Goal: Book appointment/travel/reservation

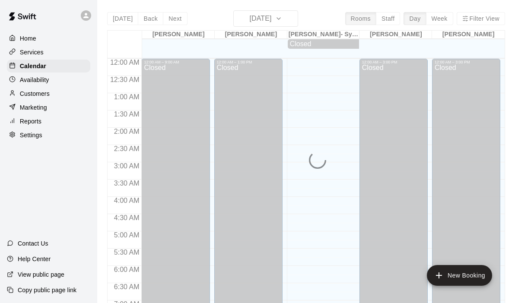
scroll to position [455, 0]
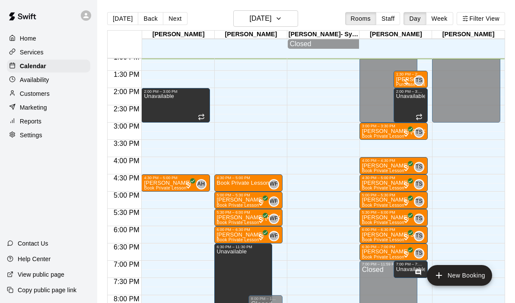
click at [161, 162] on div "12:00 AM – 9:00 AM Closed 2:00 PM – 3:00 PM Unavailable 4:30 PM – 5:00 PM [PERS…" at bounding box center [175, 19] width 68 height 830
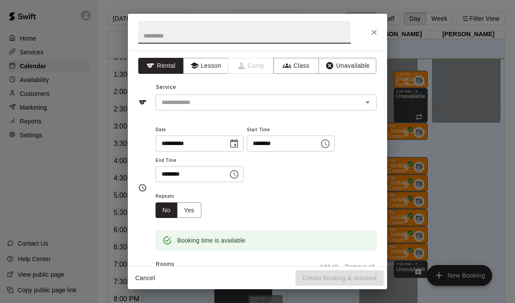
click at [207, 74] on div "**********" at bounding box center [257, 159] width 259 height 216
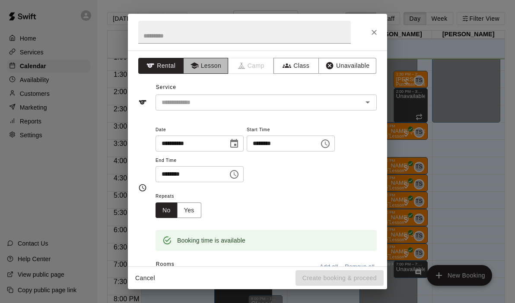
click at [201, 70] on button "Lesson" at bounding box center [205, 66] width 45 height 16
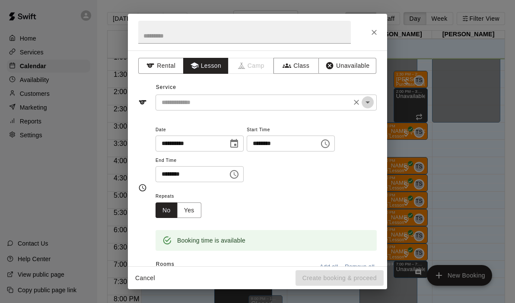
click at [372, 102] on icon "Open" at bounding box center [368, 102] width 10 height 10
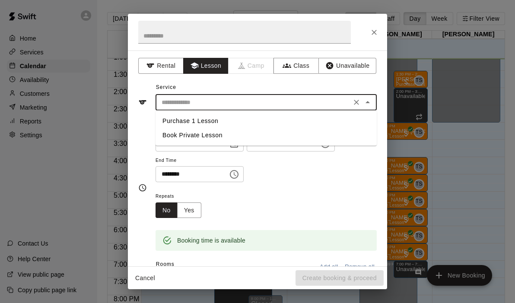
click at [188, 136] on li "Book Private Lesson" at bounding box center [266, 135] width 221 height 14
type input "**********"
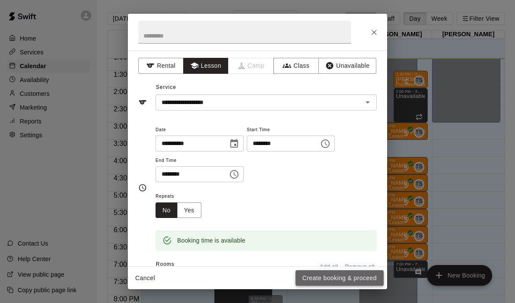
click at [339, 274] on button "Create booking & proceed" at bounding box center [340, 279] width 88 height 16
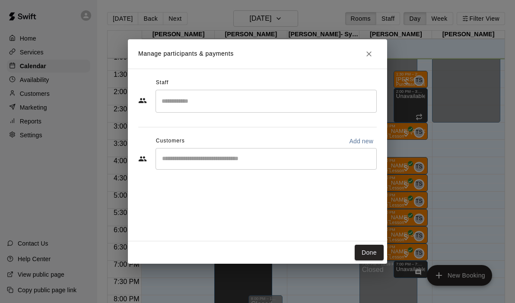
click at [262, 107] on input "Search staff" at bounding box center [267, 101] width 214 height 15
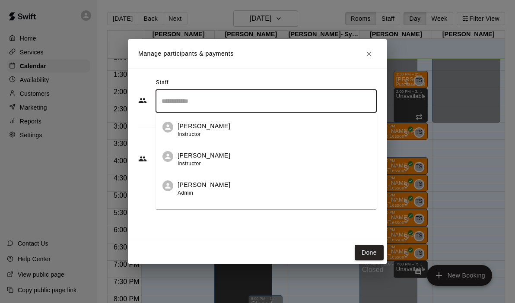
scroll to position [50, 0]
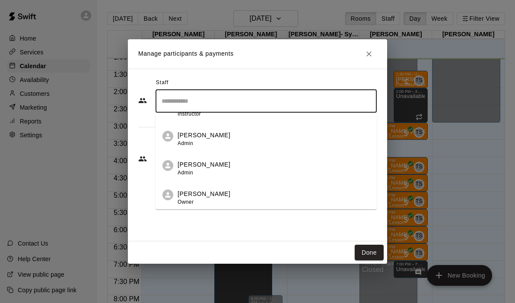
click at [210, 198] on p "[PERSON_NAME]" at bounding box center [204, 194] width 53 height 9
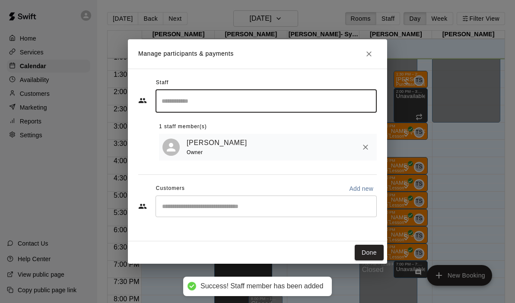
click at [222, 207] on input "Start typing to search customers..." at bounding box center [267, 206] width 214 height 9
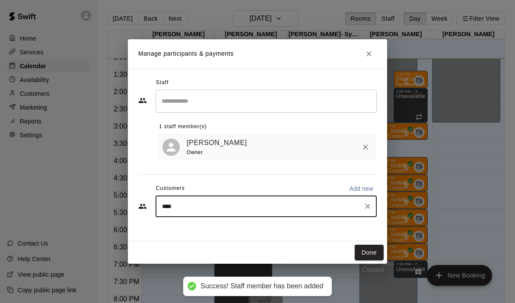
type input "*****"
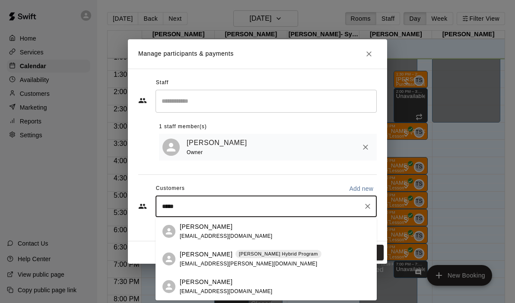
click at [222, 264] on span "[EMAIL_ADDRESS][PERSON_NAME][DOMAIN_NAME]" at bounding box center [248, 264] width 137 height 6
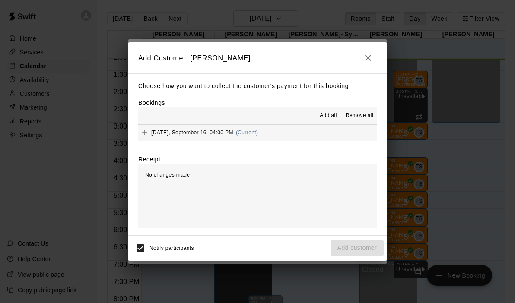
click at [259, 132] on span "(Current)" at bounding box center [247, 133] width 22 height 6
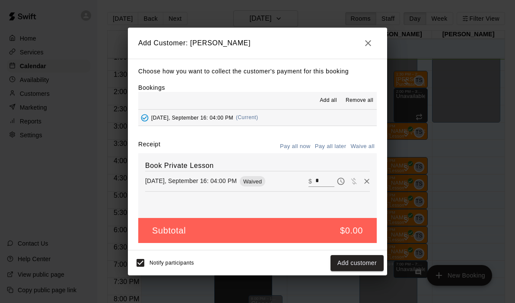
click at [318, 184] on input "*" at bounding box center [325, 181] width 19 height 11
type input "***"
click at [353, 268] on button "Checkout" at bounding box center [363, 263] width 41 height 16
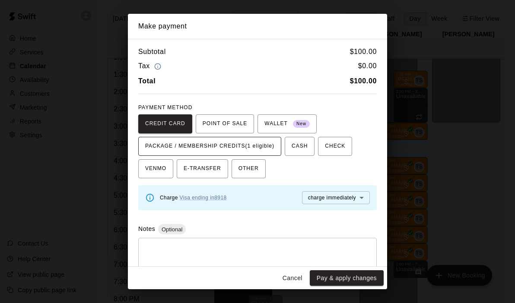
click at [256, 149] on span "PACKAGE / MEMBERSHIP CREDITS (1 eligible)" at bounding box center [209, 147] width 129 height 14
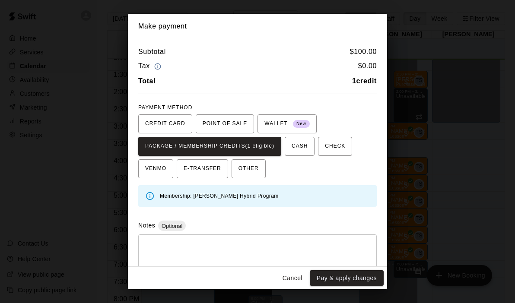
click at [328, 289] on div "Cancel Pay & apply changes" at bounding box center [257, 278] width 259 height 23
click at [326, 281] on button "Pay & apply changes" at bounding box center [347, 279] width 74 height 16
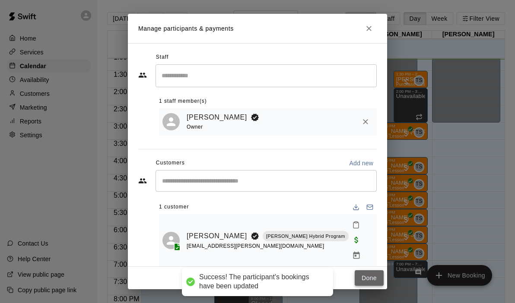
click at [377, 272] on button "Done" at bounding box center [369, 279] width 29 height 16
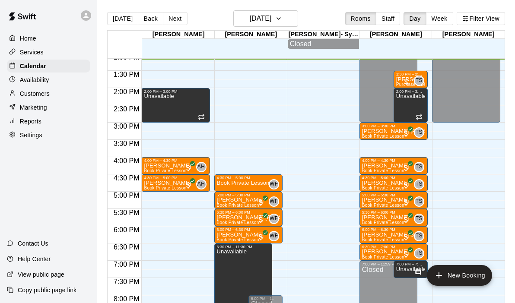
click at [155, 197] on div "12:00 AM – 9:00 AM Closed 2:00 PM – 3:00 PM Unavailable 4:00 PM – 4:30 PM [PERS…" at bounding box center [175, 19] width 68 height 830
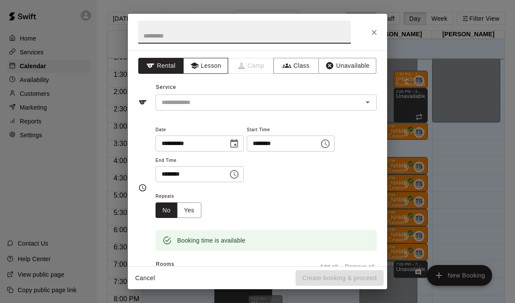
click at [203, 67] on button "Lesson" at bounding box center [205, 66] width 45 height 16
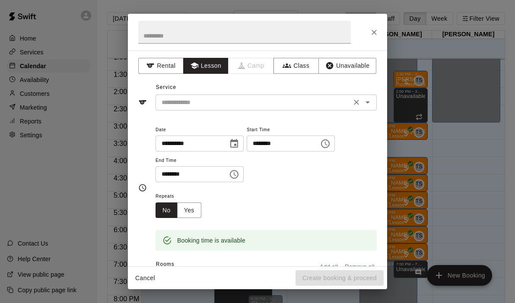
click at [369, 105] on icon "Open" at bounding box center [368, 102] width 10 height 10
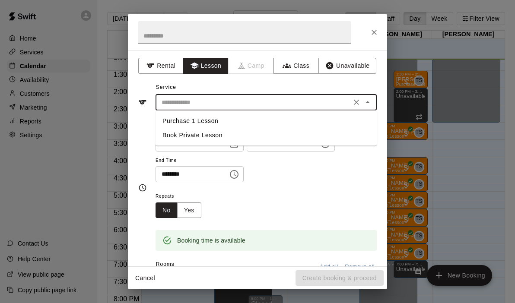
click at [233, 133] on li "Book Private Lesson" at bounding box center [266, 135] width 221 height 14
type input "**********"
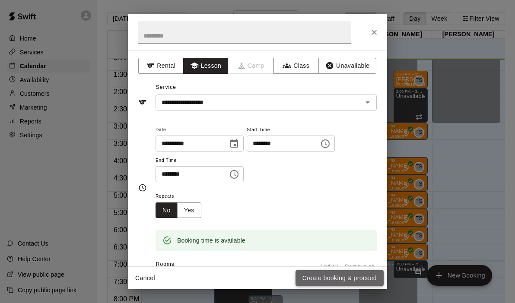
click at [321, 278] on button "Create booking & proceed" at bounding box center [340, 279] width 88 height 16
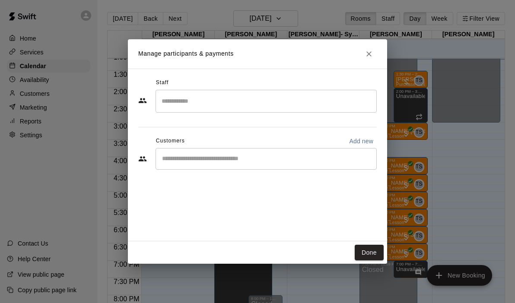
click at [281, 100] on input "Search staff" at bounding box center [267, 101] width 214 height 15
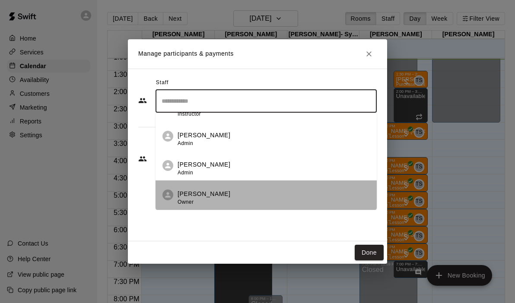
click at [237, 202] on div "[PERSON_NAME] Owner" at bounding box center [274, 198] width 192 height 17
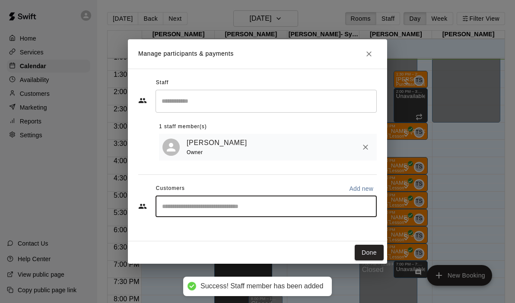
click at [234, 202] on input "Start typing to search customers..." at bounding box center [267, 206] width 214 height 9
type input "*****"
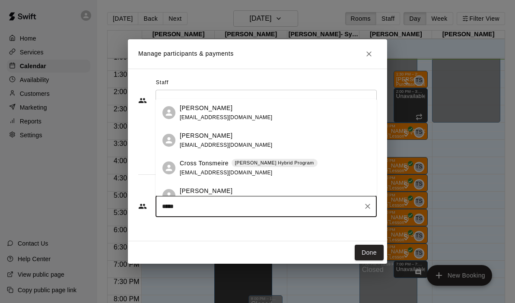
click at [219, 166] on p "Cross Tonsmeire" at bounding box center [204, 163] width 49 height 9
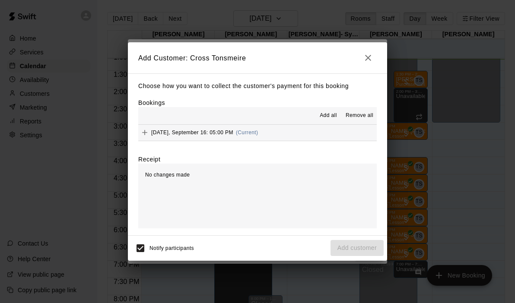
click at [306, 130] on button "[DATE], September 16: 05:00 PM (Current)" at bounding box center [257, 133] width 239 height 16
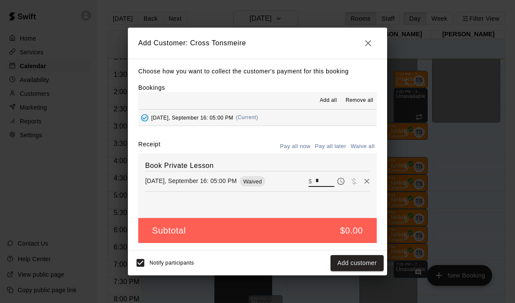
click at [321, 178] on input "*" at bounding box center [325, 181] width 19 height 11
type input "***"
click at [367, 256] on button "Checkout" at bounding box center [363, 263] width 41 height 16
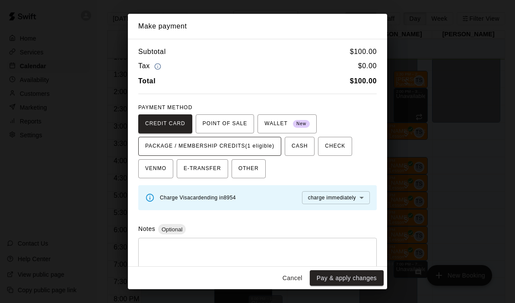
click at [256, 153] on span "PACKAGE / MEMBERSHIP CREDITS (1 eligible)" at bounding box center [209, 147] width 129 height 14
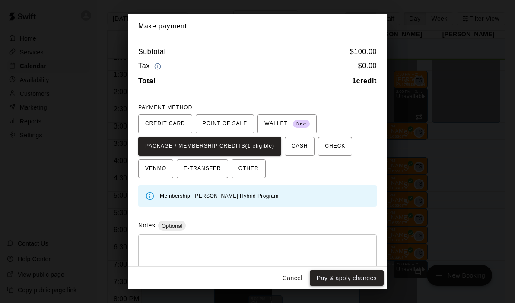
click at [338, 273] on button "Pay & apply changes" at bounding box center [347, 279] width 74 height 16
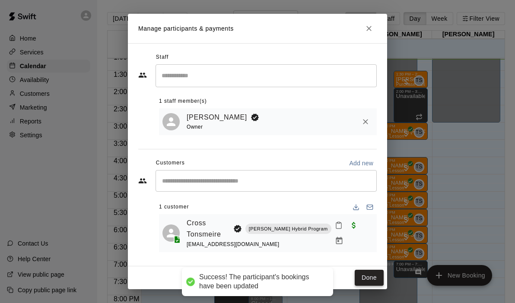
click at [369, 277] on button "Done" at bounding box center [369, 278] width 29 height 16
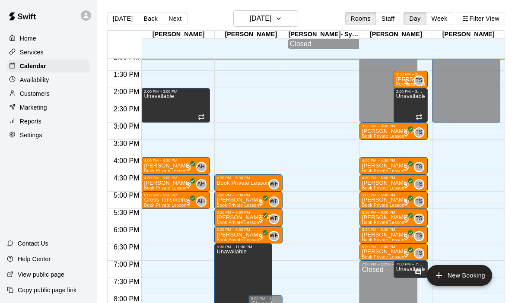
click at [152, 10] on div "[DATE] Back [DATE][DATE] Rooms Staff Day Week Filter View" at bounding box center [306, 20] width 398 height 20
click at [152, 15] on button "Back" at bounding box center [151, 18] width 26 height 13
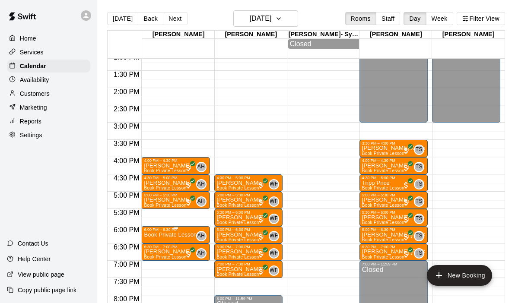
click at [179, 235] on p "Book Private Lesson" at bounding box center [170, 235] width 53 height 0
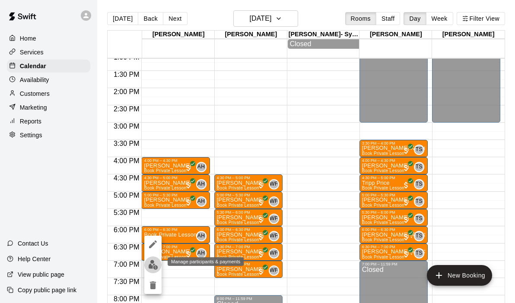
click at [153, 267] on img "edit" at bounding box center [153, 265] width 10 height 10
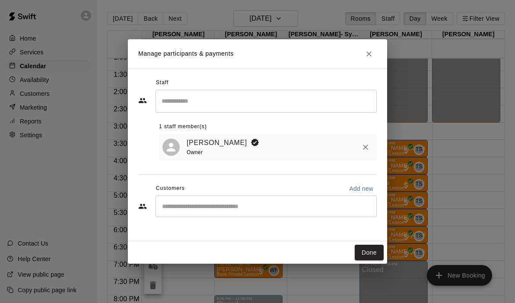
click at [244, 215] on div "​" at bounding box center [266, 207] width 221 height 22
click at [370, 53] on icon "Close" at bounding box center [369, 54] width 9 height 9
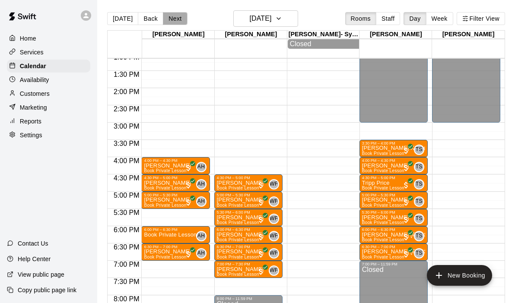
click at [176, 16] on button "Next" at bounding box center [175, 18] width 24 height 13
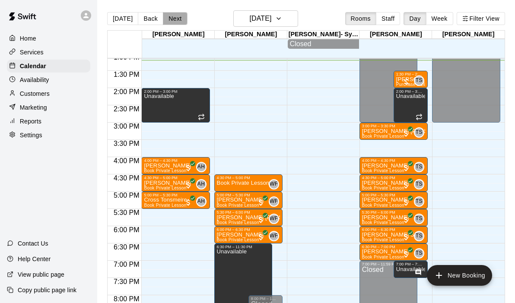
click at [176, 16] on button "Next" at bounding box center [175, 18] width 24 height 13
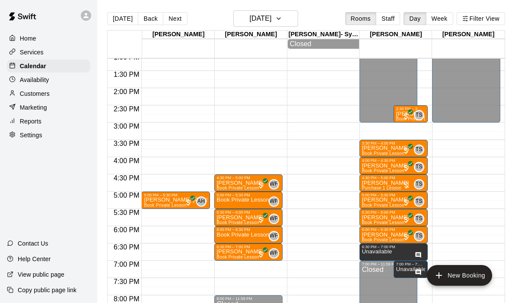
click at [152, 265] on div "12:00 AM – 9:00 AM Closed 11:00 AM – 12:00 PM Unavailable 5:00 PM – 5:30 PM [PE…" at bounding box center [175, 19] width 68 height 830
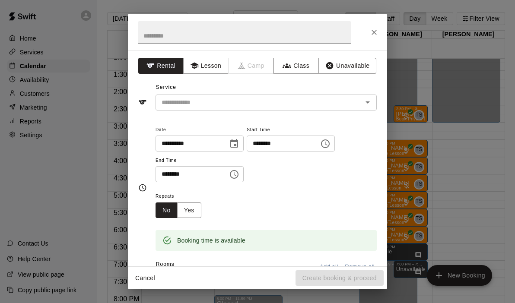
click at [209, 75] on div "**********" at bounding box center [257, 159] width 259 height 216
click at [208, 71] on button "Lesson" at bounding box center [205, 66] width 45 height 16
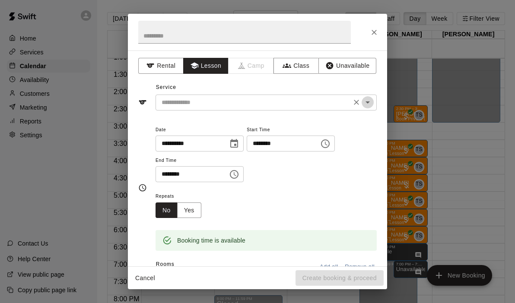
click at [373, 101] on icon "Open" at bounding box center [368, 102] width 10 height 10
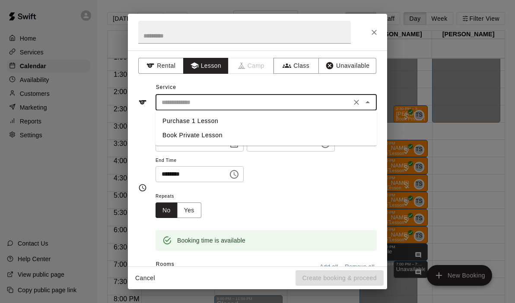
click at [177, 134] on li "Book Private Lesson" at bounding box center [266, 135] width 221 height 14
type input "**********"
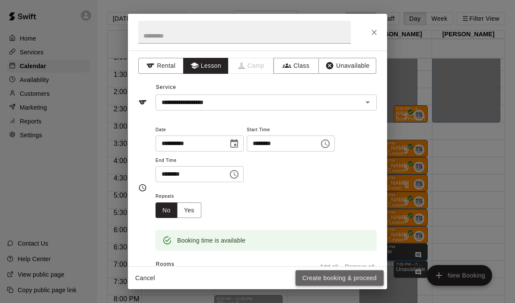
click at [308, 277] on button "Create booking & proceed" at bounding box center [340, 279] width 88 height 16
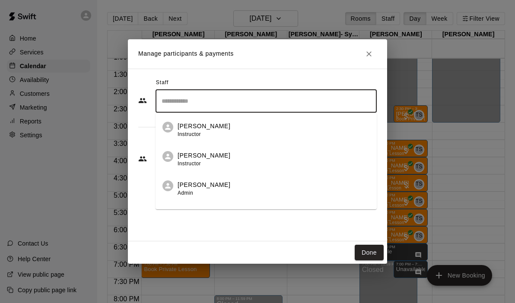
click at [206, 104] on input "Search staff" at bounding box center [267, 101] width 214 height 15
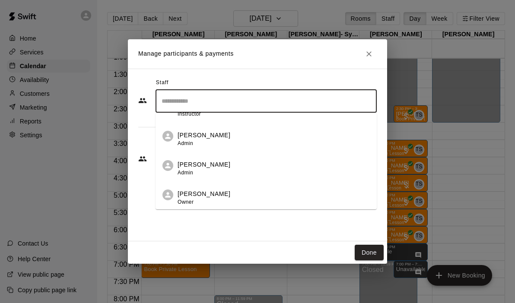
click at [196, 200] on div "[PERSON_NAME] Owner" at bounding box center [204, 198] width 53 height 17
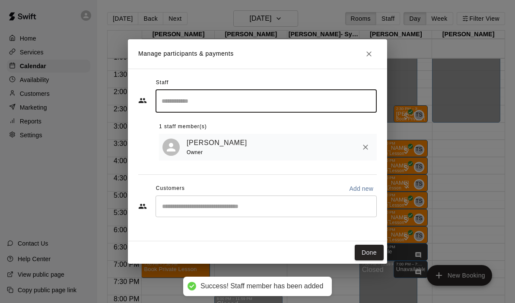
click at [200, 217] on div "​" at bounding box center [266, 207] width 221 height 22
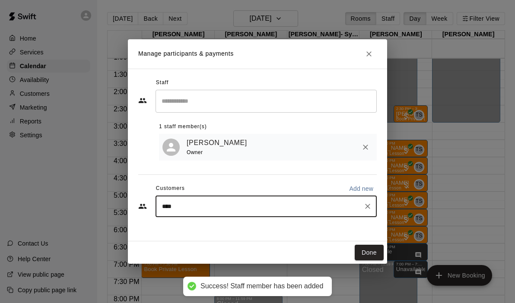
type input "*****"
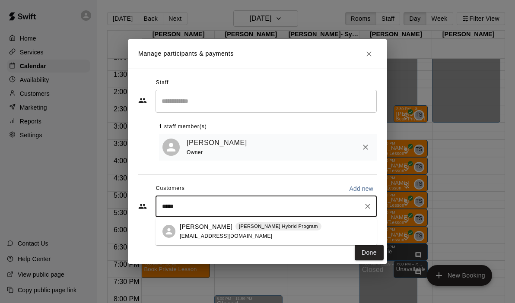
click at [199, 230] on p "[PERSON_NAME]" at bounding box center [206, 227] width 53 height 9
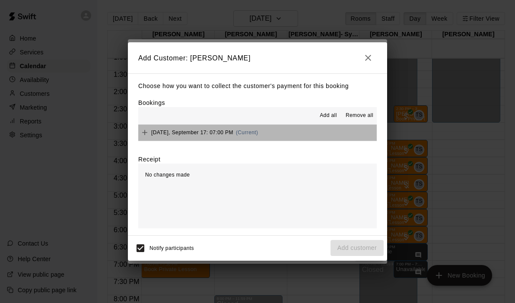
click at [313, 134] on button "[DATE], September 17: 07:00 PM (Current)" at bounding box center [257, 133] width 239 height 16
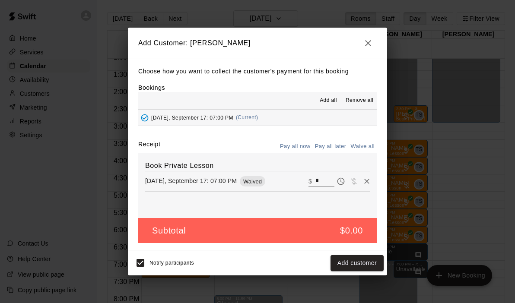
click at [326, 180] on input "*" at bounding box center [325, 181] width 19 height 11
type input "***"
click at [362, 265] on button "Checkout" at bounding box center [363, 263] width 41 height 16
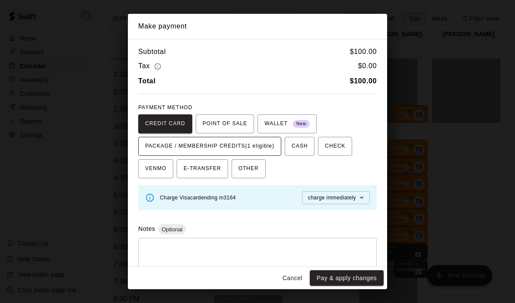
click at [247, 147] on span "PACKAGE / MEMBERSHIP CREDITS (1 eligible)" at bounding box center [209, 147] width 129 height 14
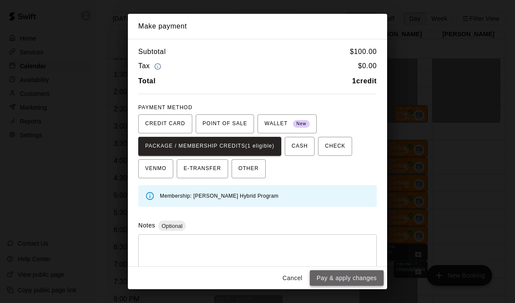
click at [329, 277] on button "Pay & apply changes" at bounding box center [347, 279] width 74 height 16
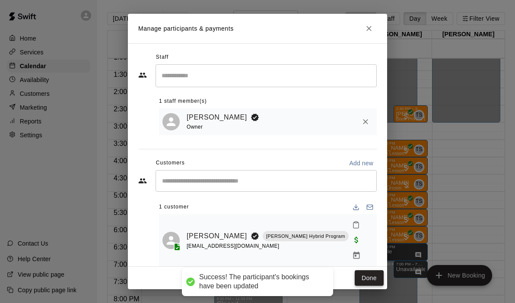
click at [366, 276] on button "Done" at bounding box center [369, 279] width 29 height 16
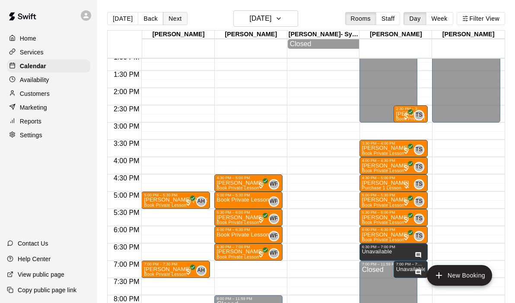
click at [177, 16] on button "Next" at bounding box center [175, 18] width 24 height 13
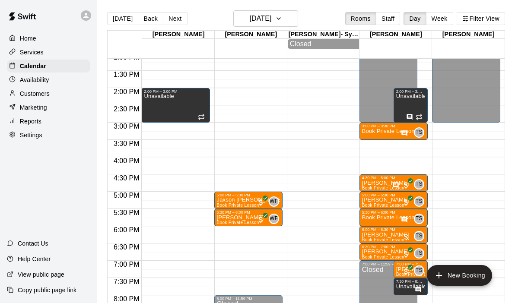
click at [153, 128] on div "12:00 AM – 9:00 AM Closed 2:00 PM – 3:00 PM Unavailable 9:00 PM – 11:59 PM Clos…" at bounding box center [175, 19] width 68 height 830
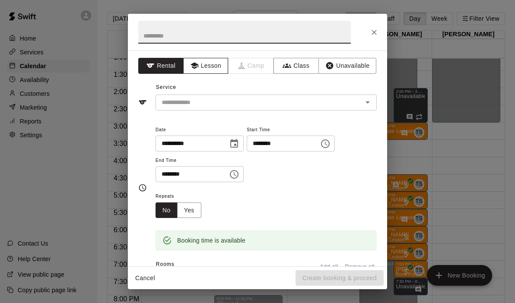
click at [203, 68] on button "Lesson" at bounding box center [205, 66] width 45 height 16
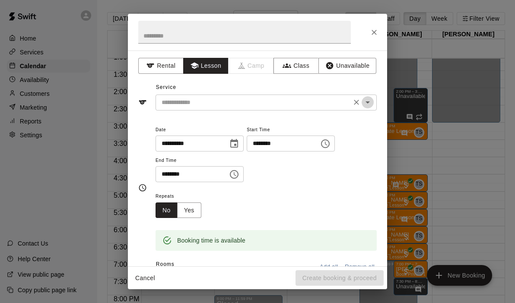
click at [369, 101] on icon "Open" at bounding box center [368, 102] width 10 height 10
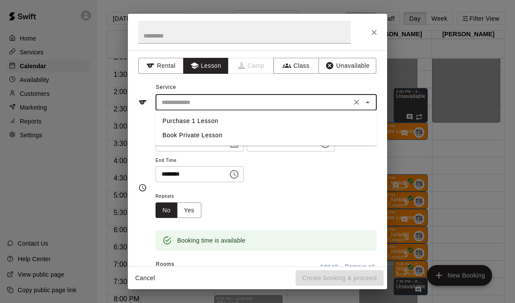
click at [170, 133] on li "Book Private Lesson" at bounding box center [266, 135] width 221 height 14
type input "**********"
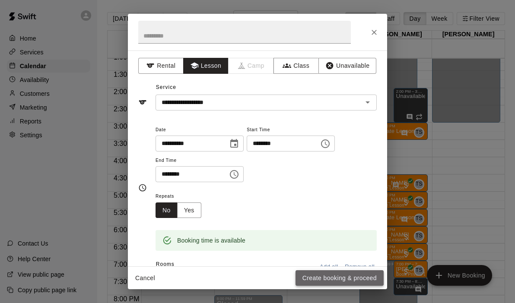
click at [335, 271] on button "Create booking & proceed" at bounding box center [340, 279] width 88 height 16
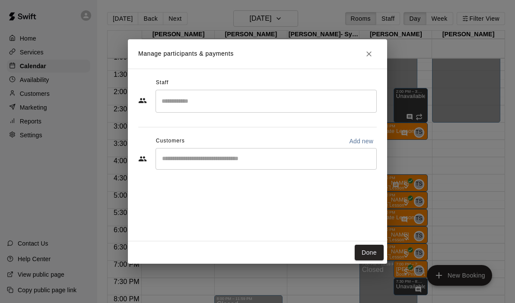
click at [259, 92] on div "​" at bounding box center [266, 101] width 221 height 23
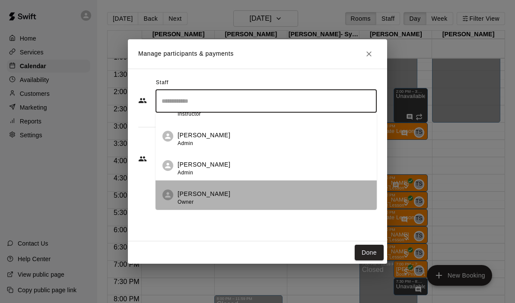
click at [228, 190] on div "[PERSON_NAME] Owner" at bounding box center [274, 198] width 192 height 17
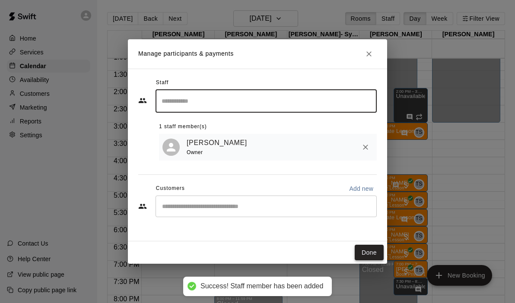
click at [373, 255] on button "Done" at bounding box center [369, 253] width 29 height 16
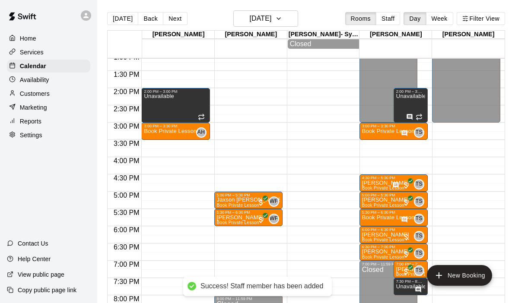
click at [152, 144] on div "12:00 AM – 9:00 AM Closed 2:00 PM – 3:00 PM Unavailable 3:00 PM – 3:30 PM Book …" at bounding box center [175, 19] width 68 height 830
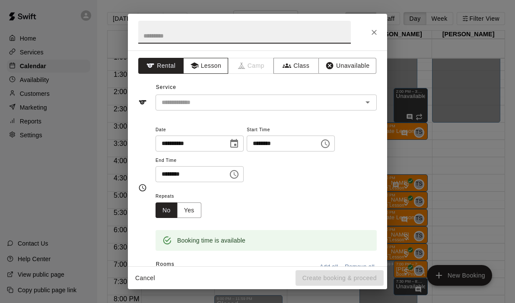
click at [216, 67] on button "Lesson" at bounding box center [205, 66] width 45 height 16
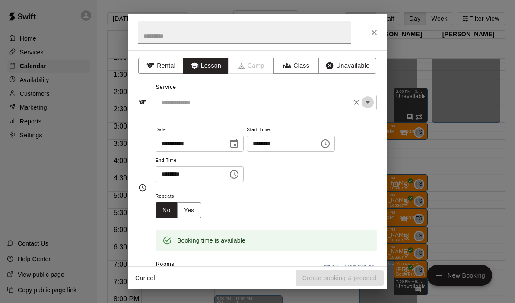
click at [369, 101] on icon "Open" at bounding box center [368, 102] width 10 height 10
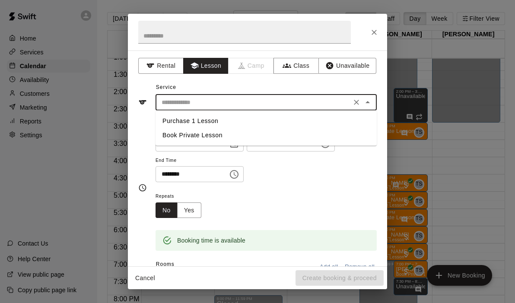
click at [215, 134] on li "Book Private Lesson" at bounding box center [266, 135] width 221 height 14
type input "**********"
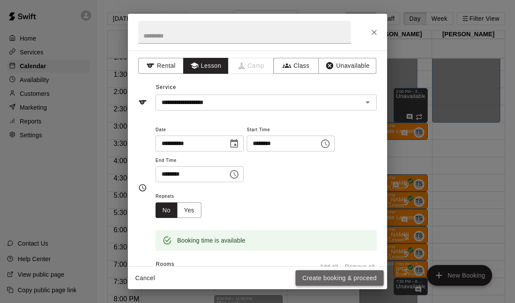
click at [312, 273] on button "Create booking & proceed" at bounding box center [340, 279] width 88 height 16
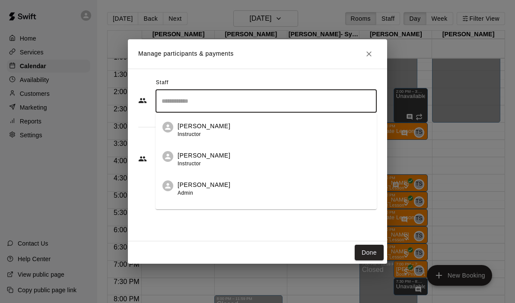
click at [185, 101] on input "Search staff" at bounding box center [267, 101] width 214 height 15
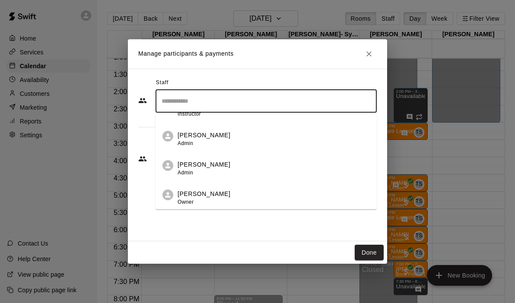
click at [191, 198] on div "[PERSON_NAME] Owner" at bounding box center [204, 198] width 53 height 17
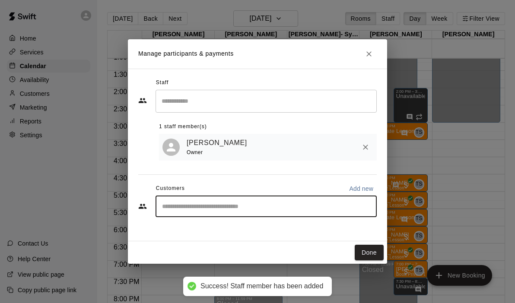
click at [185, 206] on input "Start typing to search customers..." at bounding box center [267, 206] width 214 height 9
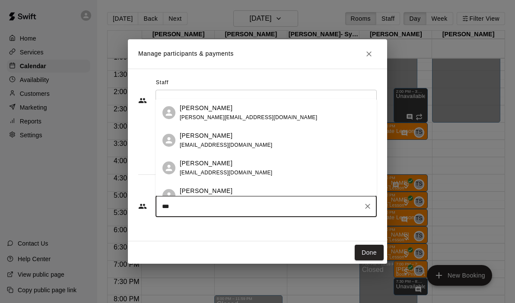
type input "****"
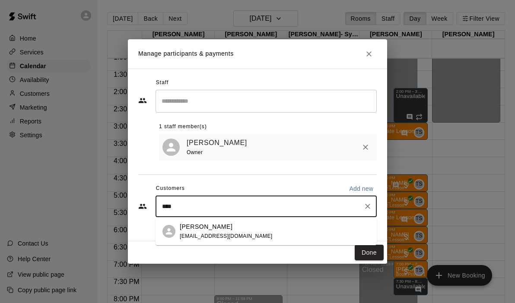
click at [188, 236] on span "[EMAIL_ADDRESS][DOMAIN_NAME]" at bounding box center [226, 236] width 93 height 6
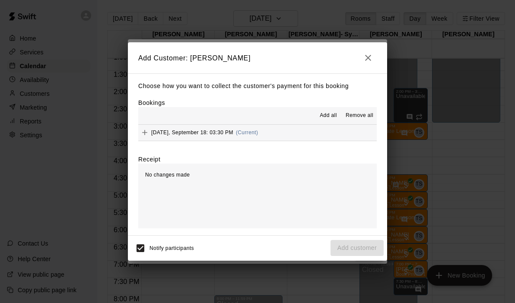
click at [284, 126] on button "[DATE], September 18: 03:30 PM (Current)" at bounding box center [257, 133] width 239 height 16
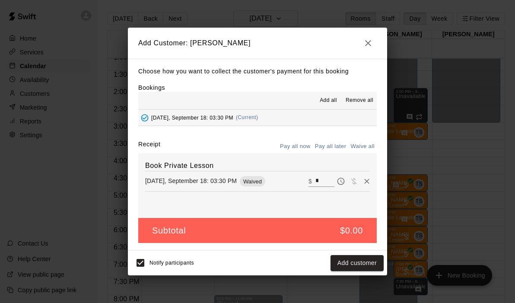
click at [324, 181] on input "*" at bounding box center [325, 181] width 19 height 11
type input "**"
click at [366, 264] on button "Checkout" at bounding box center [363, 263] width 41 height 16
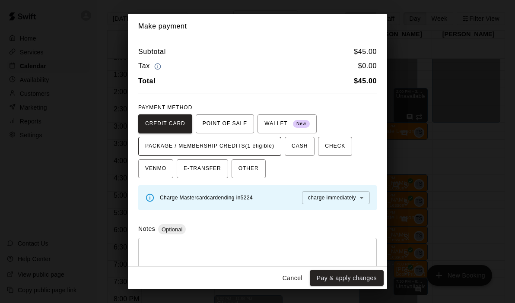
click at [262, 147] on span "PACKAGE / MEMBERSHIP CREDITS (1 eligible)" at bounding box center [209, 147] width 129 height 14
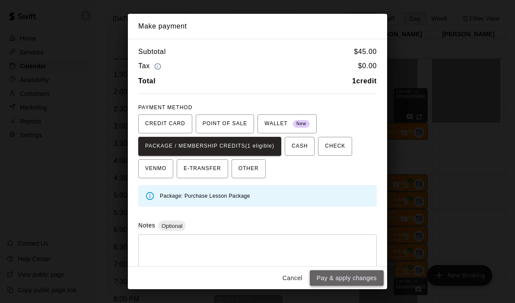
click at [332, 275] on button "Pay & apply changes" at bounding box center [347, 279] width 74 height 16
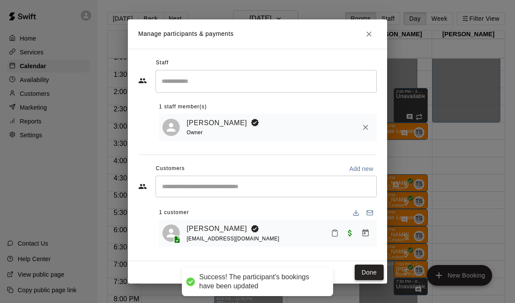
click at [367, 276] on button "Done" at bounding box center [369, 273] width 29 height 16
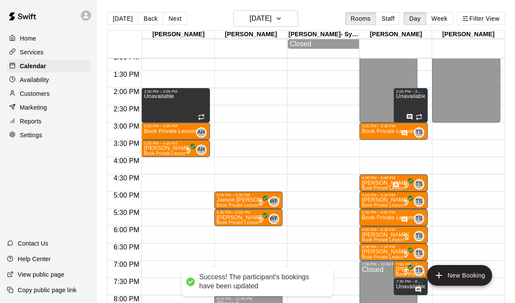
click at [166, 160] on div "12:00 AM – 9:00 AM Closed 2:00 PM – 3:00 PM Unavailable 3:00 PM – 3:30 PM Book …" at bounding box center [175, 19] width 68 height 830
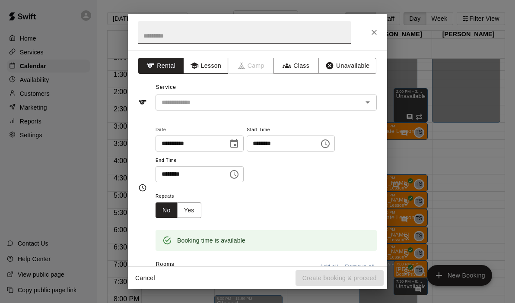
click at [203, 64] on button "Lesson" at bounding box center [205, 66] width 45 height 16
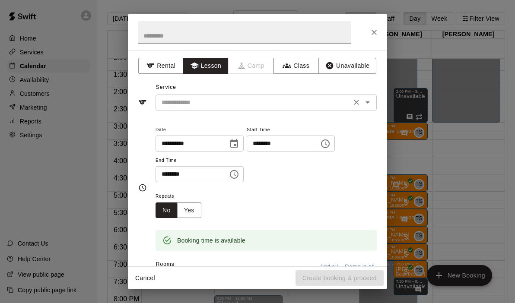
click at [370, 105] on icon "Open" at bounding box center [368, 102] width 10 height 10
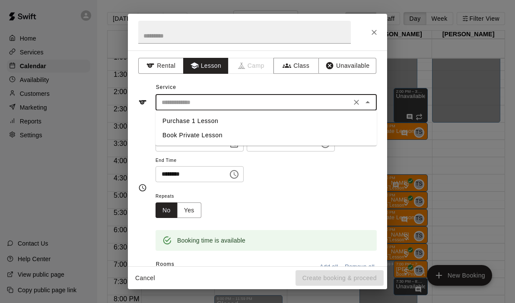
click at [275, 139] on li "Book Private Lesson" at bounding box center [266, 135] width 221 height 14
type input "**********"
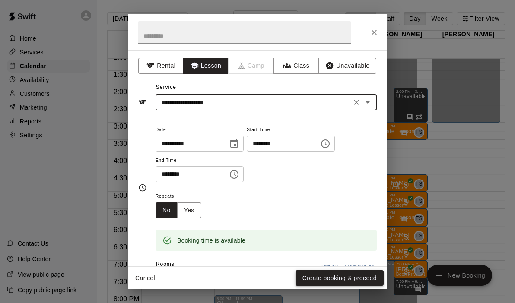
click at [330, 280] on button "Create booking & proceed" at bounding box center [340, 279] width 88 height 16
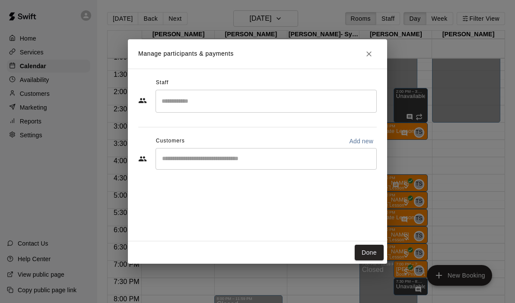
click at [244, 115] on div "Staff ​ Customers Add new ​" at bounding box center [257, 127] width 239 height 102
click at [218, 102] on input "Search staff" at bounding box center [267, 101] width 214 height 15
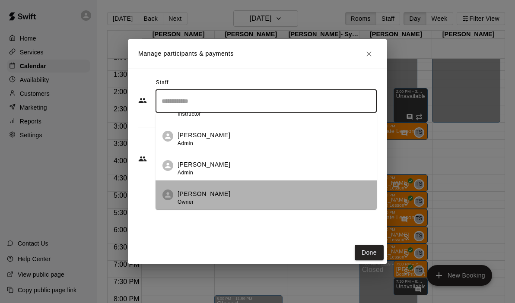
click at [218, 206] on div "[PERSON_NAME] Owner" at bounding box center [274, 198] width 192 height 17
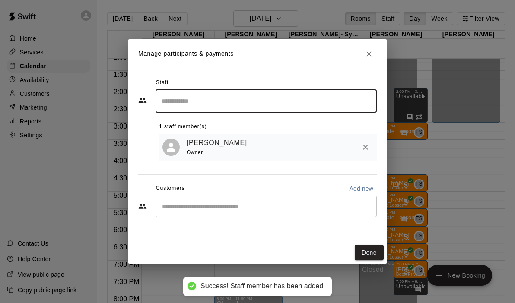
click at [215, 208] on input "Start typing to search customers..." at bounding box center [267, 206] width 214 height 9
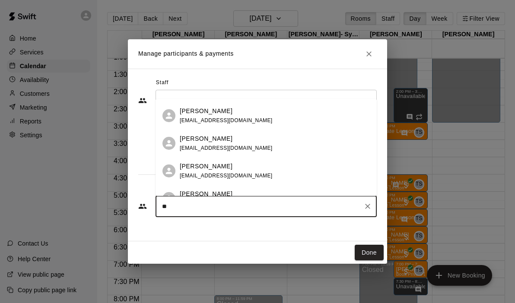
scroll to position [556, 0]
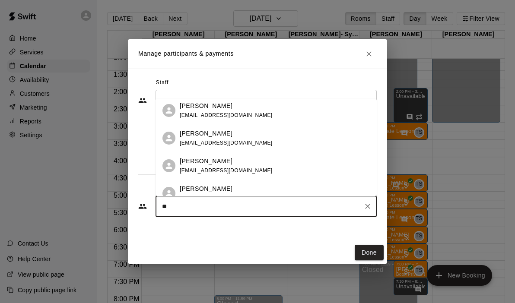
type input "*"
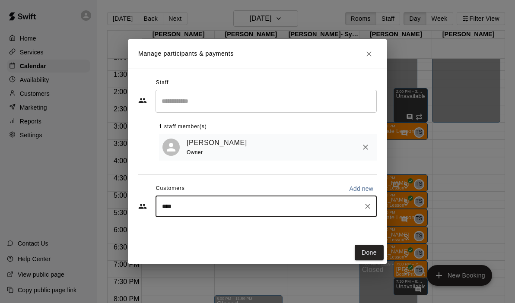
type input "*****"
click at [213, 221] on div "[PERSON_NAME] [EMAIL_ADDRESS][DOMAIN_NAME]" at bounding box center [266, 232] width 221 height 28
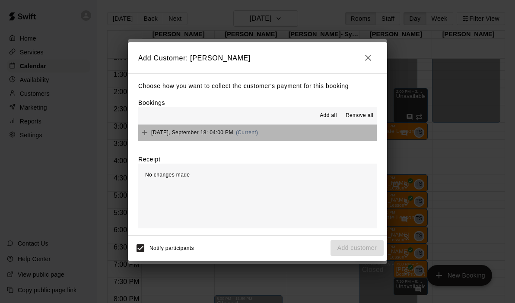
click at [283, 129] on button "[DATE], September 18: 04:00 PM (Current)" at bounding box center [257, 133] width 239 height 16
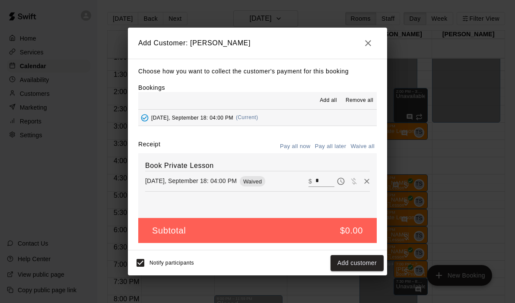
click at [328, 185] on input "*" at bounding box center [325, 181] width 19 height 11
type input "**"
click at [359, 262] on button "Checkout" at bounding box center [363, 263] width 41 height 16
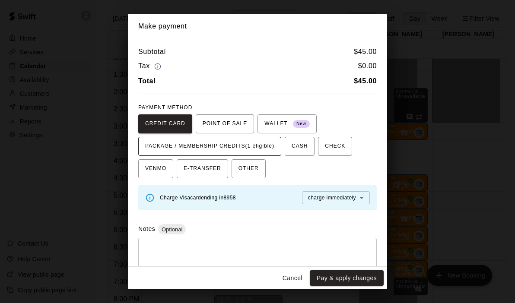
click at [259, 143] on span "PACKAGE / MEMBERSHIP CREDITS (1 eligible)" at bounding box center [209, 147] width 129 height 14
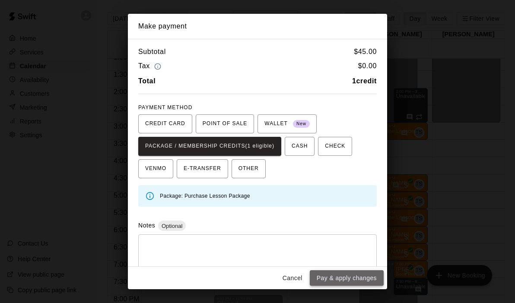
click at [346, 279] on button "Pay & apply changes" at bounding box center [347, 279] width 74 height 16
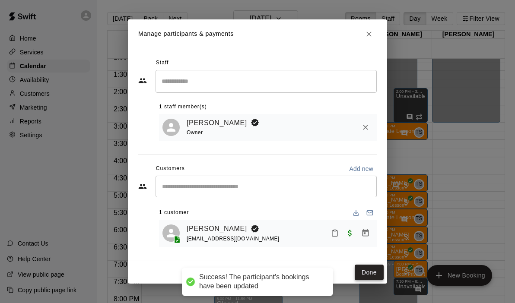
click at [369, 271] on button "Done" at bounding box center [369, 273] width 29 height 16
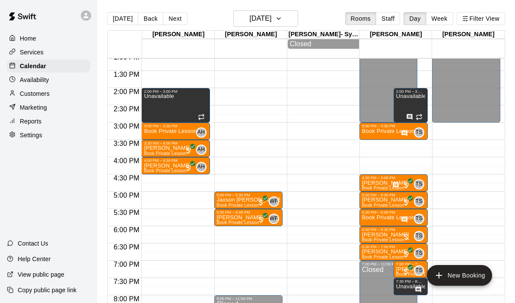
click at [162, 181] on div "12:00 AM – 9:00 AM Closed 2:00 PM – 3:00 PM Unavailable 3:00 PM – 3:30 PM Book …" at bounding box center [175, 19] width 68 height 830
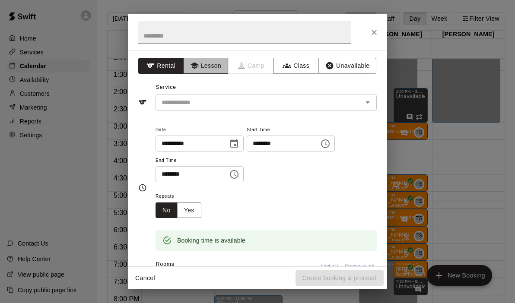
click at [204, 66] on button "Lesson" at bounding box center [205, 66] width 45 height 16
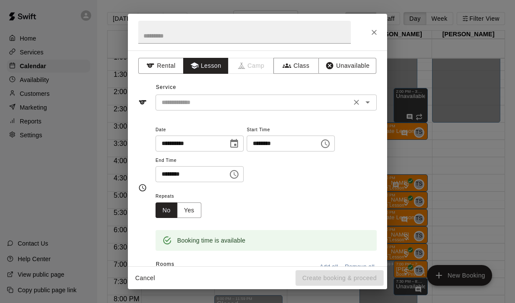
click at [372, 100] on icon "Open" at bounding box center [368, 102] width 10 height 10
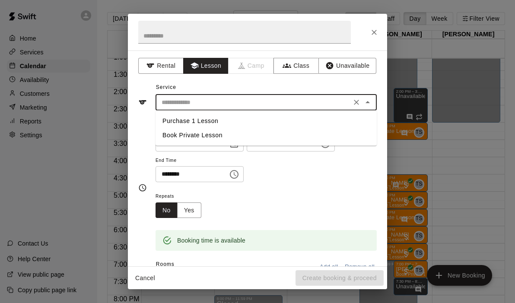
click at [216, 135] on li "Book Private Lesson" at bounding box center [266, 135] width 221 height 14
type input "**********"
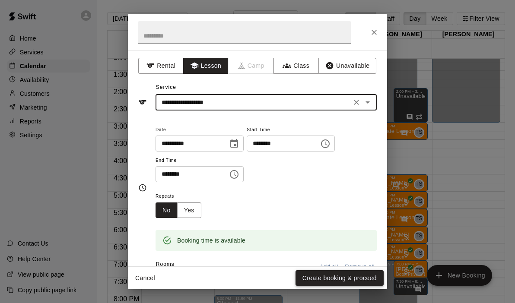
click at [323, 275] on button "Create booking & proceed" at bounding box center [340, 279] width 88 height 16
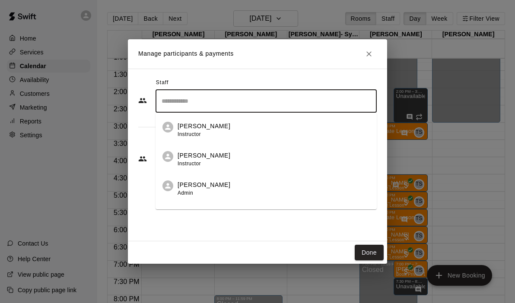
click at [234, 105] on input "Search staff" at bounding box center [267, 101] width 214 height 15
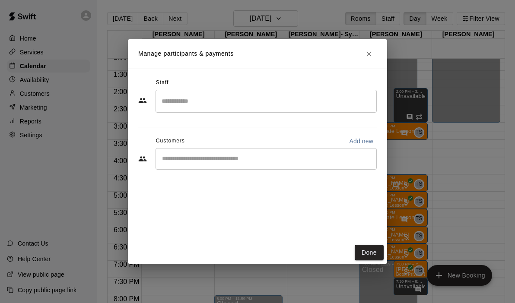
click at [224, 217] on div "Staff ​ Customers Add new ​" at bounding box center [257, 155] width 259 height 173
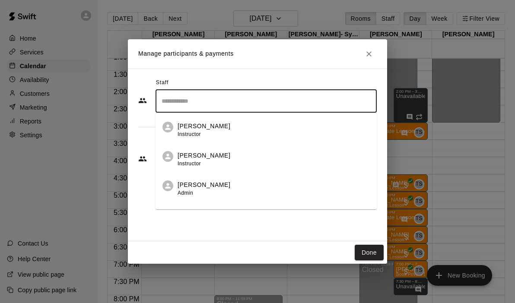
click at [193, 108] on input "Search staff" at bounding box center [267, 101] width 214 height 15
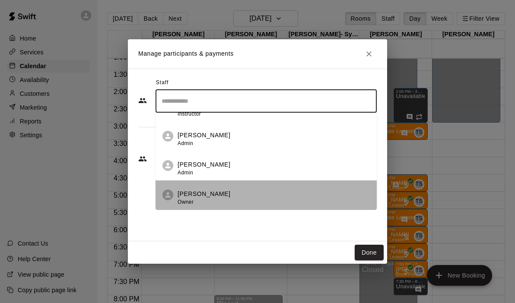
click at [200, 195] on p "[PERSON_NAME]" at bounding box center [204, 194] width 53 height 9
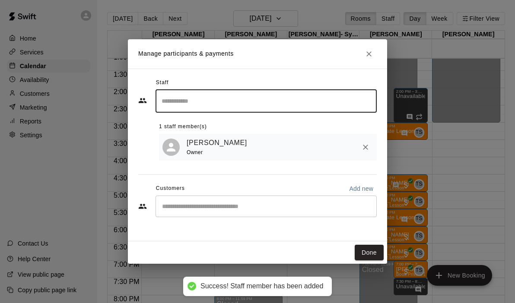
click at [200, 200] on div "​" at bounding box center [266, 207] width 221 height 22
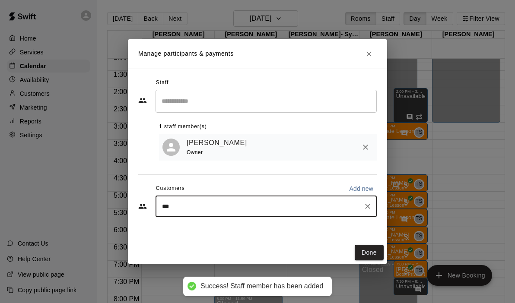
type input "****"
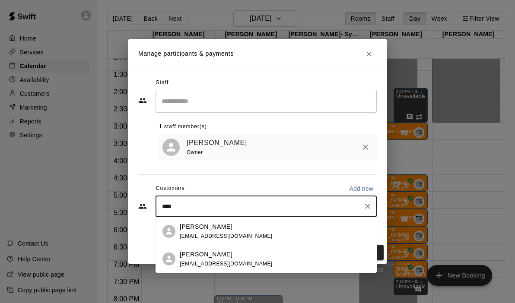
click at [206, 227] on p "[PERSON_NAME]" at bounding box center [206, 227] width 53 height 9
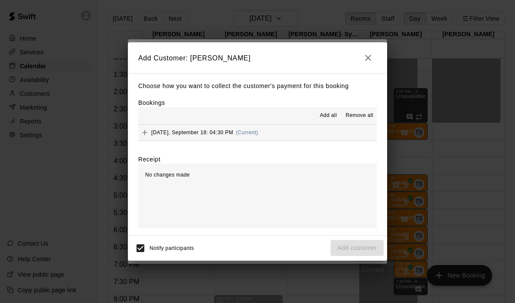
click at [286, 135] on button "[DATE], September 18: 04:30 PM (Current)" at bounding box center [257, 133] width 239 height 16
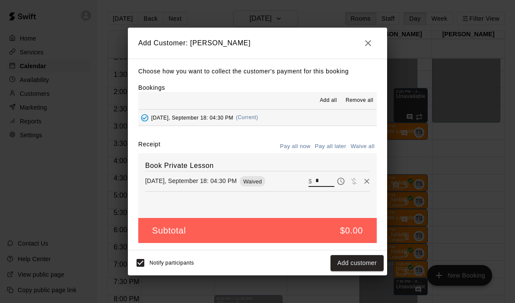
click at [324, 181] on input "*" at bounding box center [325, 181] width 19 height 11
type input "**"
click at [362, 265] on button "Checkout" at bounding box center [363, 263] width 41 height 16
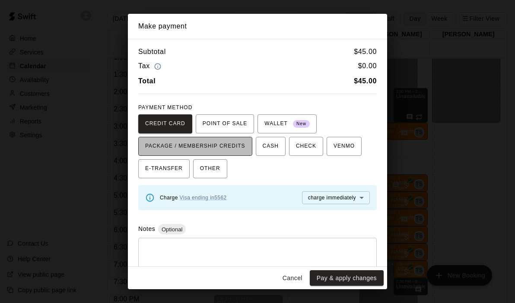
click at [222, 153] on span "PACKAGE / MEMBERSHIP CREDITS" at bounding box center [195, 147] width 100 height 14
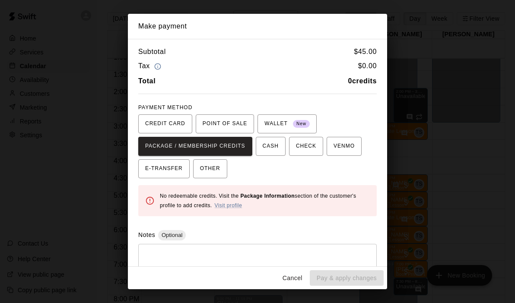
click at [290, 277] on button "Cancel" at bounding box center [293, 279] width 28 height 16
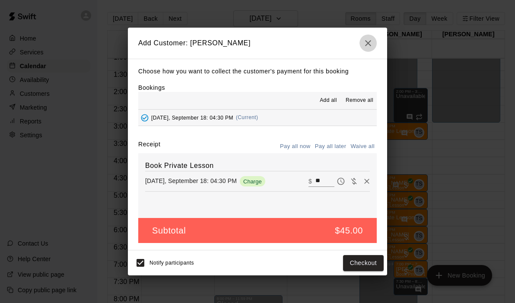
click at [370, 40] on icon "button" at bounding box center [368, 43] width 10 height 10
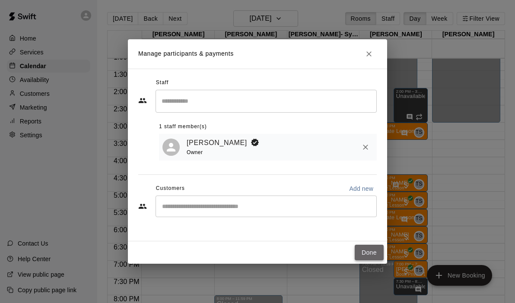
click at [364, 251] on button "Done" at bounding box center [369, 253] width 29 height 16
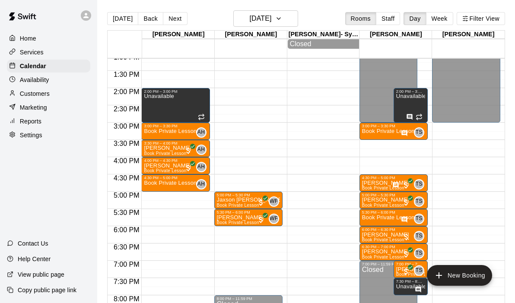
click at [147, 215] on div "12:00 AM – 9:00 AM Closed 2:00 PM – 3:00 PM Unavailable 3:00 PM – 3:30 PM Book …" at bounding box center [175, 19] width 68 height 830
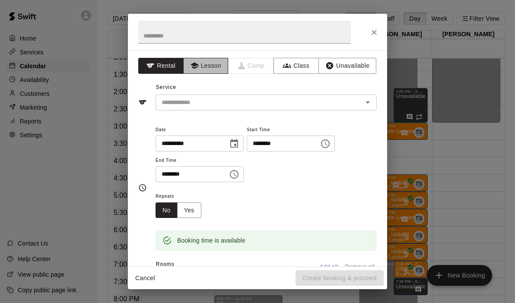
click at [206, 64] on button "Lesson" at bounding box center [205, 66] width 45 height 16
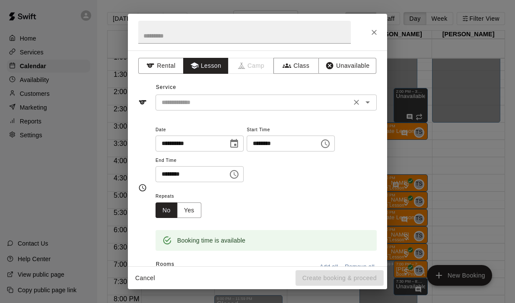
click at [369, 100] on icon "Open" at bounding box center [368, 102] width 10 height 10
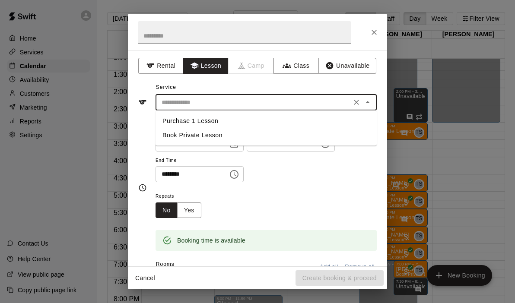
click at [221, 140] on li "Book Private Lesson" at bounding box center [266, 135] width 221 height 14
type input "**********"
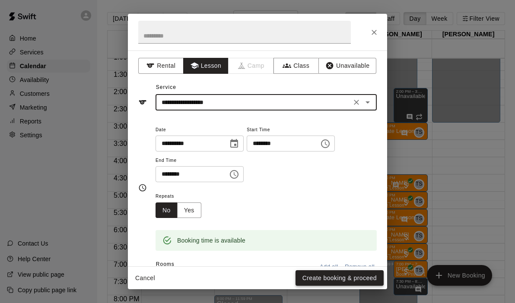
click at [319, 275] on button "Create booking & proceed" at bounding box center [340, 279] width 88 height 16
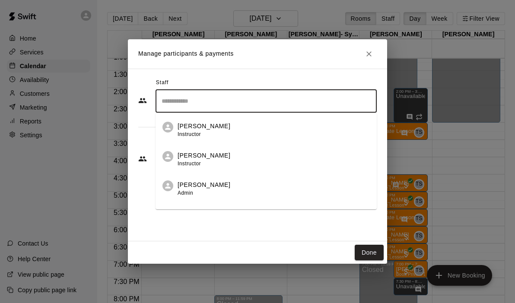
click at [212, 102] on input "Search staff" at bounding box center [267, 101] width 214 height 15
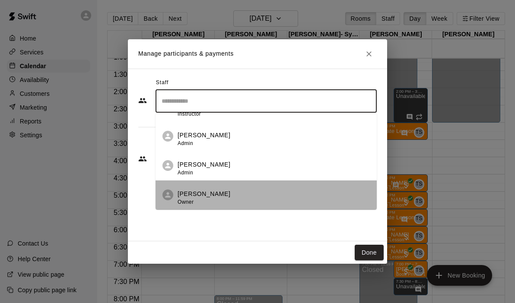
click at [204, 192] on p "[PERSON_NAME]" at bounding box center [204, 194] width 53 height 9
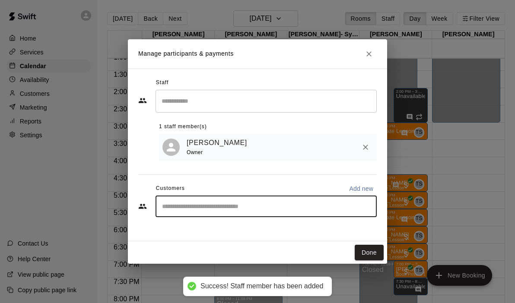
click at [195, 211] on input "Start typing to search customers..." at bounding box center [267, 206] width 214 height 9
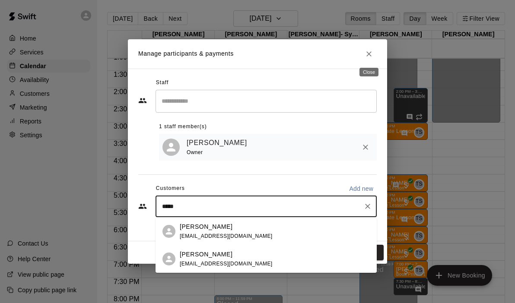
type input "*****"
click at [370, 57] on icon "Close" at bounding box center [369, 54] width 9 height 9
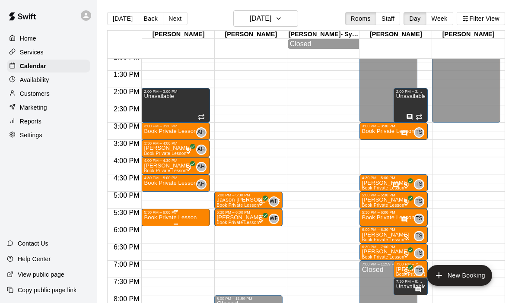
click at [179, 218] on p "Book Private Lesson" at bounding box center [170, 218] width 53 height 0
click at [172, 198] on div at bounding box center [257, 151] width 515 height 303
click at [164, 197] on div "12:00 AM – 9:00 AM Closed 2:00 PM – 3:00 PM Unavailable 3:00 PM – 3:30 PM Book …" at bounding box center [175, 19] width 68 height 830
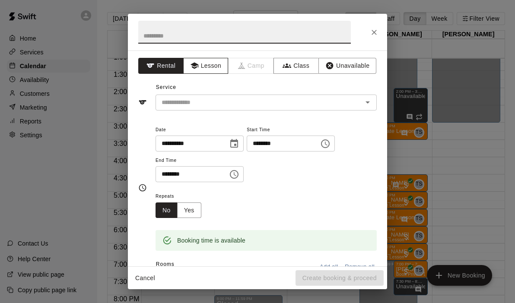
click at [206, 66] on button "Lesson" at bounding box center [205, 66] width 45 height 16
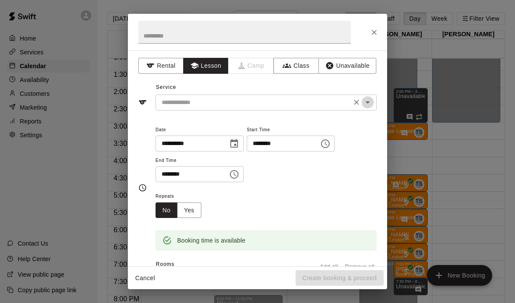
click at [370, 98] on icon "Open" at bounding box center [368, 102] width 10 height 10
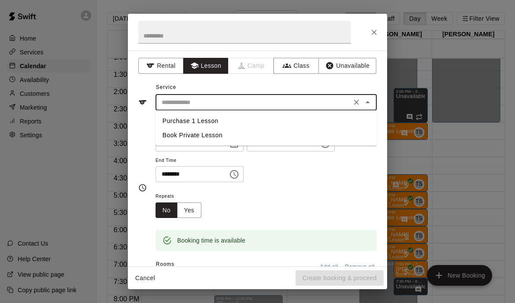
click at [201, 137] on li "Book Private Lesson" at bounding box center [266, 135] width 221 height 14
type input "**********"
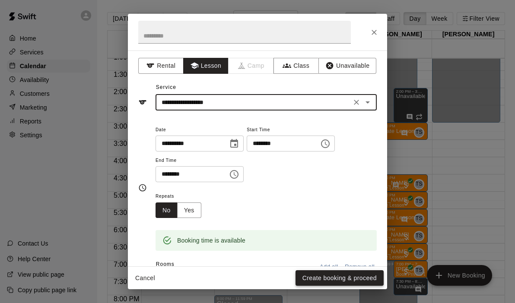
click at [326, 278] on button "Create booking & proceed" at bounding box center [340, 279] width 88 height 16
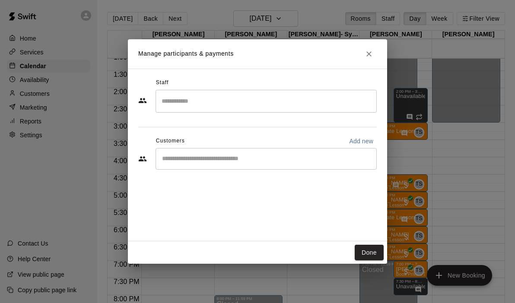
click at [247, 99] on input "Search staff" at bounding box center [267, 101] width 214 height 15
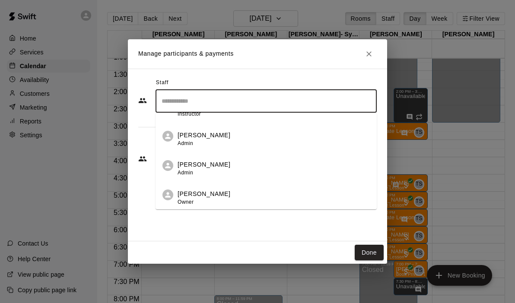
click at [220, 198] on div "[PERSON_NAME] Owner" at bounding box center [274, 198] width 192 height 17
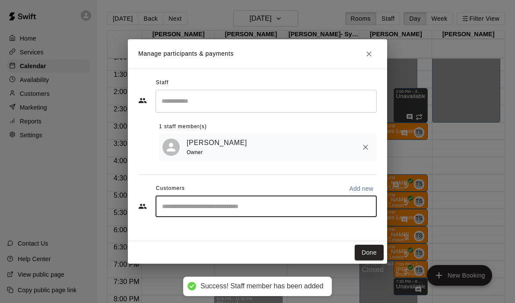
click at [221, 206] on input "Start typing to search customers..." at bounding box center [267, 206] width 214 height 9
type input "***"
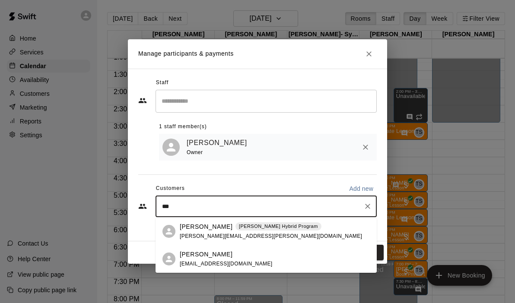
click at [239, 230] on p "[PERSON_NAME] Hybrid Program" at bounding box center [278, 226] width 79 height 7
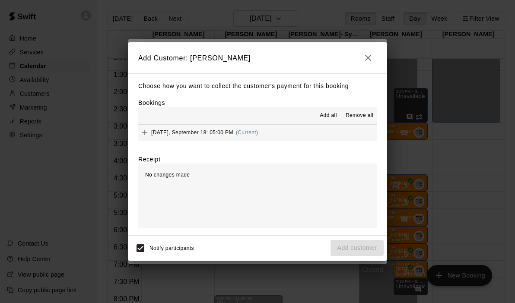
click at [301, 137] on button "[DATE], September 18: 05:00 PM (Current)" at bounding box center [257, 133] width 239 height 16
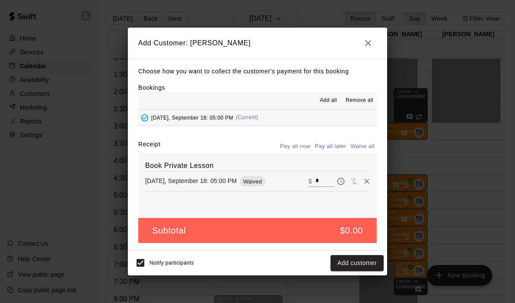
click at [326, 182] on input "*" at bounding box center [325, 181] width 19 height 11
type input "**"
click at [367, 265] on button "Checkout" at bounding box center [363, 263] width 41 height 16
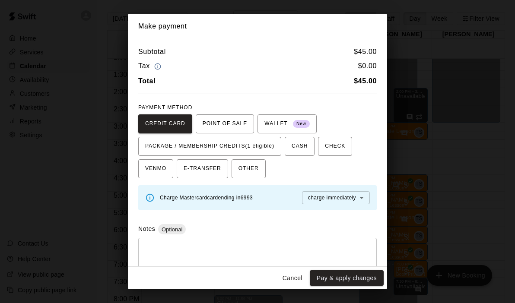
click at [288, 275] on button "Cancel" at bounding box center [293, 279] width 28 height 16
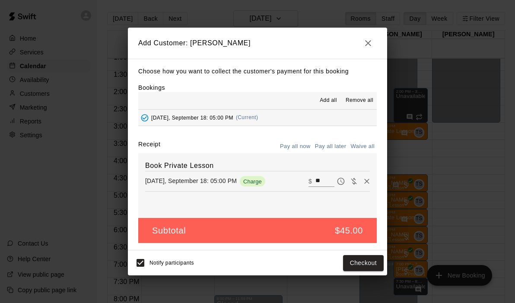
click at [366, 48] on icon "button" at bounding box center [368, 43] width 10 height 10
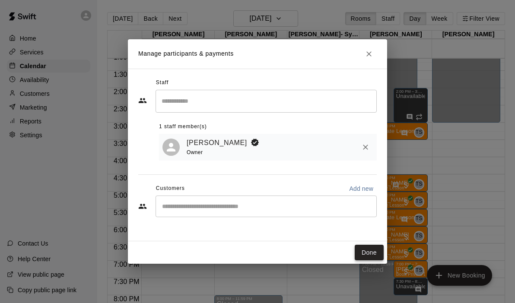
click at [371, 259] on button "Done" at bounding box center [369, 253] width 29 height 16
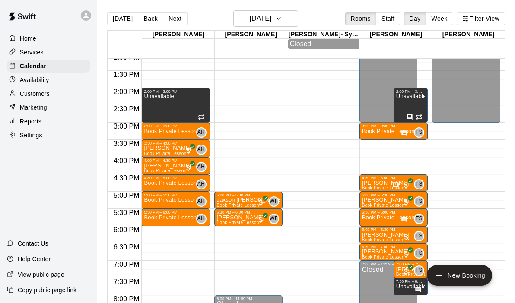
click at [158, 264] on div "12:00 AM – 9:00 AM Closed 2:00 PM – 3:00 PM Unavailable 3:00 PM – 3:30 PM Book …" at bounding box center [175, 19] width 68 height 830
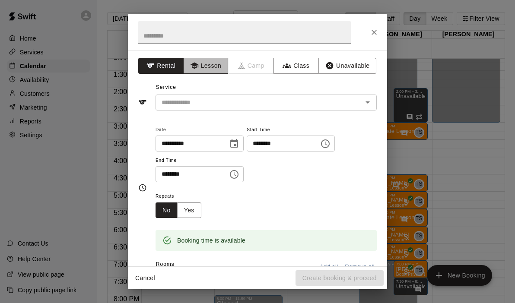
click at [201, 66] on button "Lesson" at bounding box center [205, 66] width 45 height 16
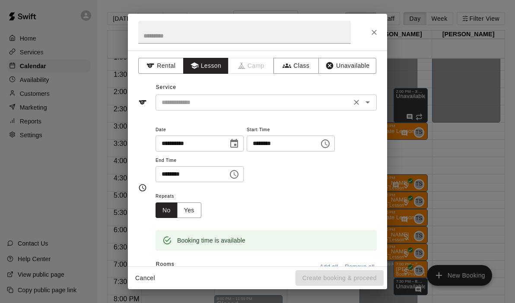
click at [367, 96] on div "​" at bounding box center [266, 103] width 221 height 16
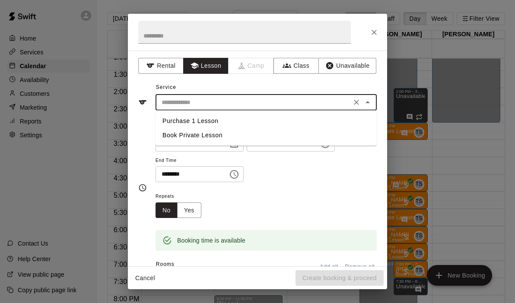
click at [196, 139] on li "Book Private Lesson" at bounding box center [266, 135] width 221 height 14
type input "**********"
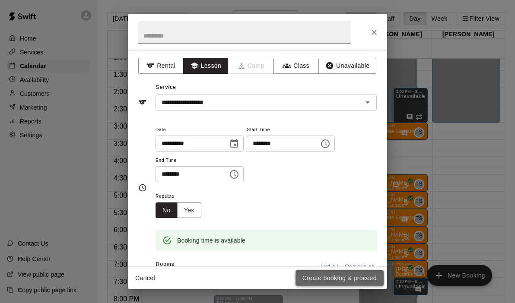
click at [318, 274] on button "Create booking & proceed" at bounding box center [340, 279] width 88 height 16
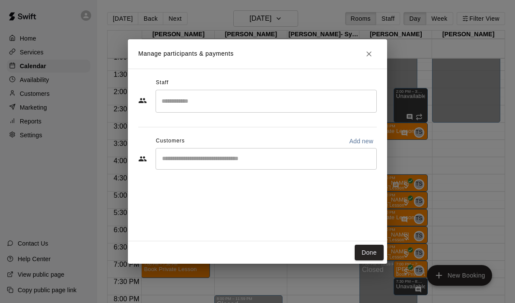
click at [228, 99] on input "Search staff" at bounding box center [267, 101] width 214 height 15
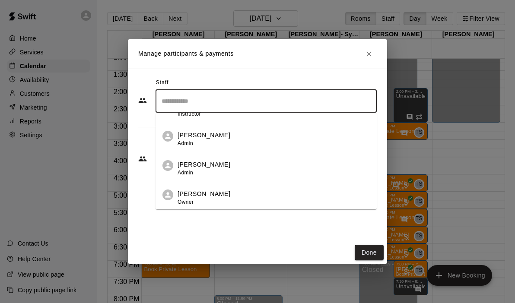
click at [212, 206] on div "[PERSON_NAME] Owner" at bounding box center [274, 198] width 192 height 17
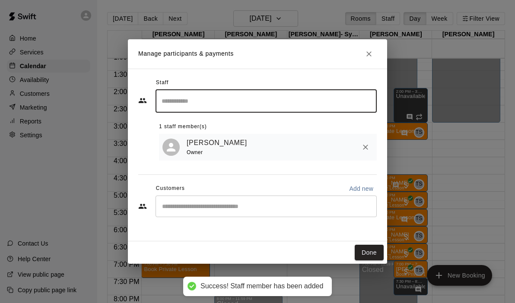
click at [206, 208] on input "Start typing to search customers..." at bounding box center [267, 206] width 214 height 9
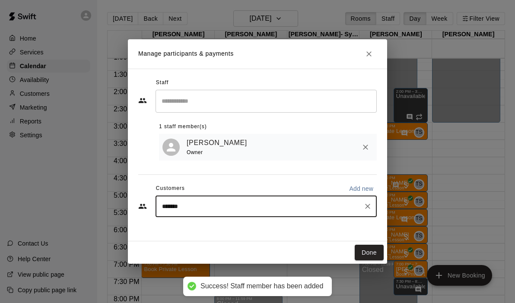
type input "********"
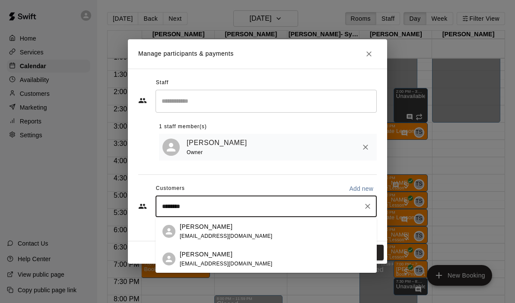
click at [208, 258] on p "[PERSON_NAME]" at bounding box center [206, 254] width 53 height 9
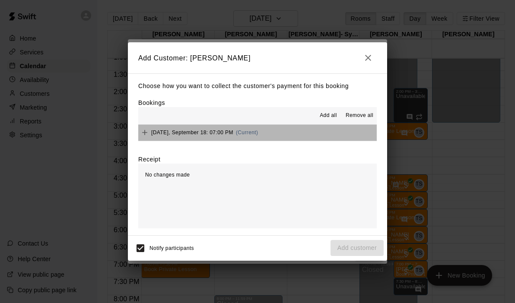
click at [297, 127] on button "[DATE], September 18: 07:00 PM (Current)" at bounding box center [257, 133] width 239 height 16
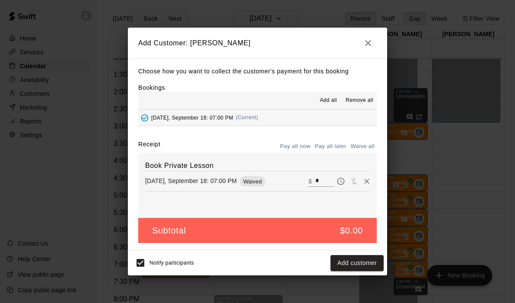
click at [327, 180] on input "*" at bounding box center [325, 181] width 19 height 11
type input "**"
click at [369, 263] on button "Checkout" at bounding box center [363, 263] width 41 height 16
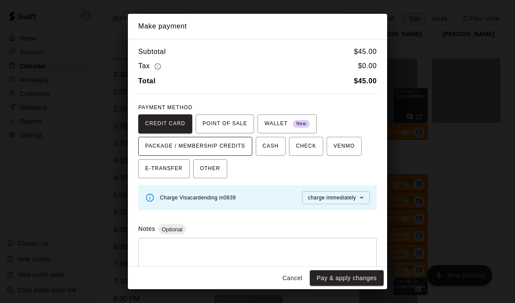
click at [229, 144] on span "PACKAGE / MEMBERSHIP CREDITS" at bounding box center [195, 147] width 100 height 14
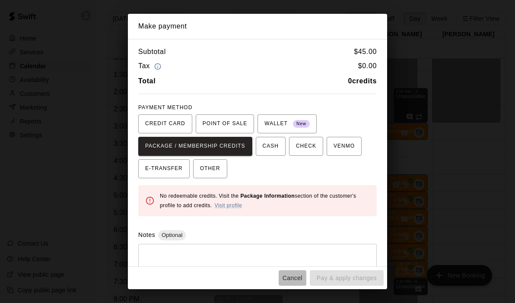
click at [294, 271] on button "Cancel" at bounding box center [293, 279] width 28 height 16
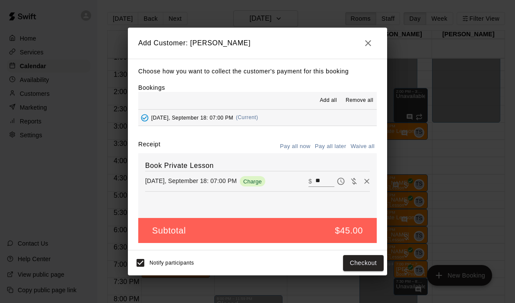
click at [294, 281] on div "Add Customer: [PERSON_NAME] Choose how you want to collect the customer's payme…" at bounding box center [257, 151] width 515 height 303
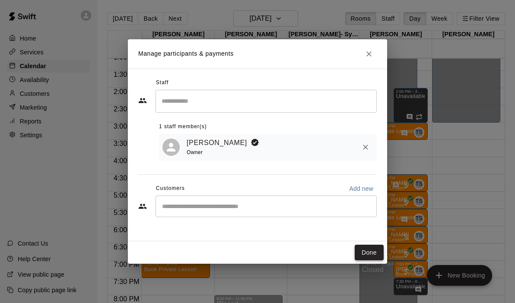
click at [372, 253] on button "Done" at bounding box center [369, 253] width 29 height 16
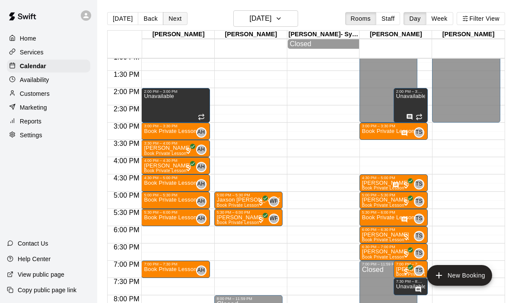
click at [178, 20] on button "Next" at bounding box center [175, 18] width 24 height 13
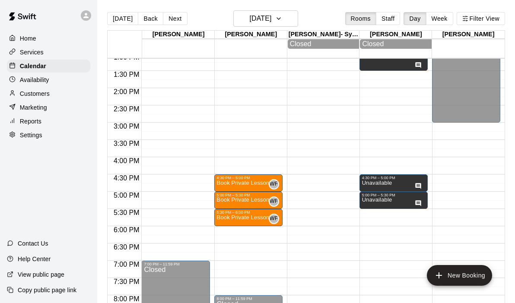
click at [159, 142] on div "12:00 AM – 9:00 AM Closed 11:00 AM – 12:00 PM Unavailable 7:00 PM – 11:59 PM Cl…" at bounding box center [175, 19] width 68 height 830
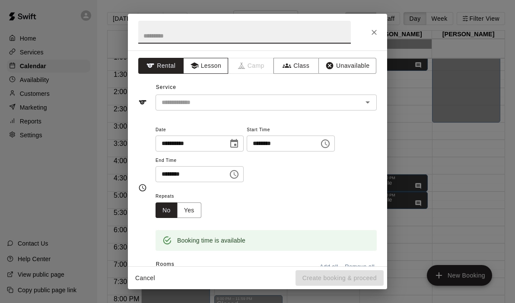
click at [208, 72] on button "Lesson" at bounding box center [205, 66] width 45 height 16
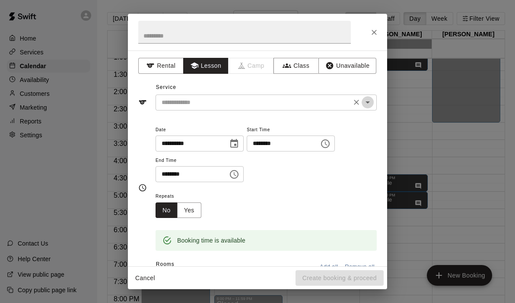
click at [369, 98] on icon "Open" at bounding box center [368, 102] width 10 height 10
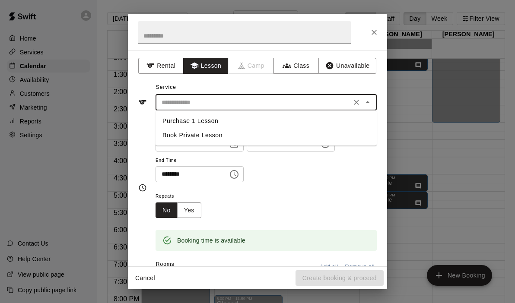
click at [245, 135] on li "Book Private Lesson" at bounding box center [266, 135] width 221 height 14
type input "**********"
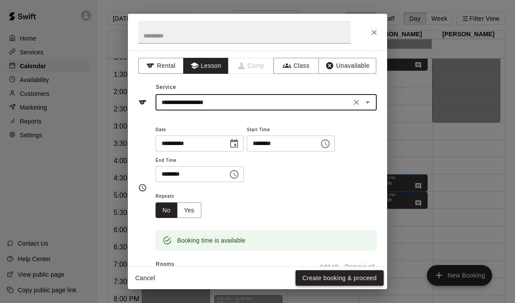
click at [308, 275] on button "Create booking & proceed" at bounding box center [340, 279] width 88 height 16
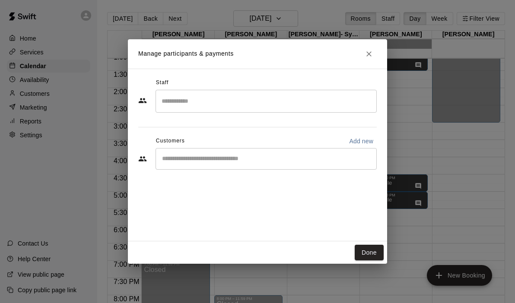
click at [285, 99] on input "Search staff" at bounding box center [267, 101] width 214 height 15
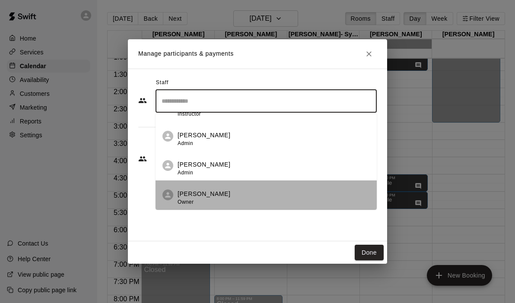
click at [239, 192] on div "[PERSON_NAME] Owner" at bounding box center [274, 198] width 192 height 17
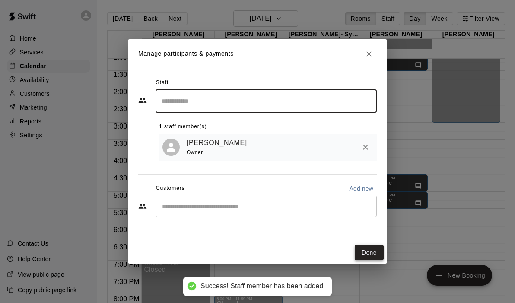
click at [365, 256] on button "Done" at bounding box center [369, 253] width 29 height 16
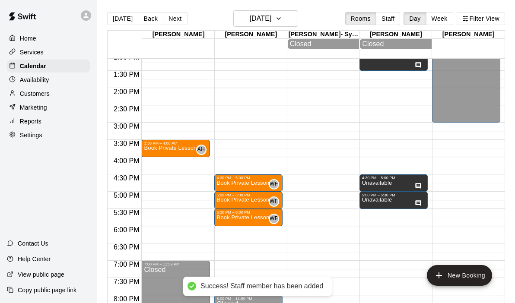
click at [169, 163] on div "12:00 AM – 9:00 AM Closed 11:00 AM – 12:00 PM Unavailable 3:30 PM – 4:00 PM Boo…" at bounding box center [175, 19] width 68 height 830
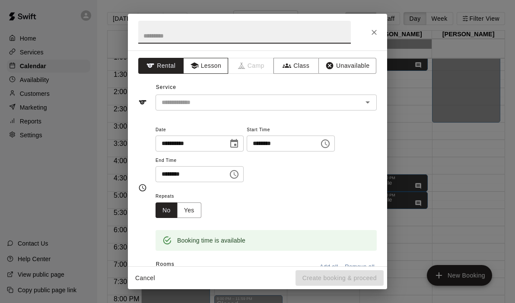
click at [201, 69] on button "Lesson" at bounding box center [205, 66] width 45 height 16
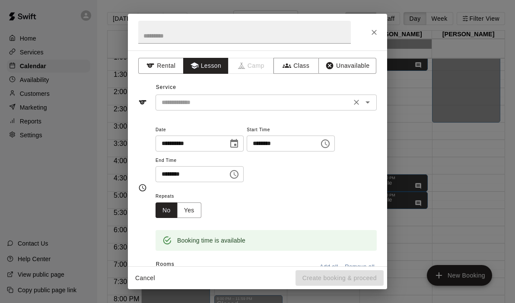
click at [370, 105] on icon "Open" at bounding box center [368, 102] width 10 height 10
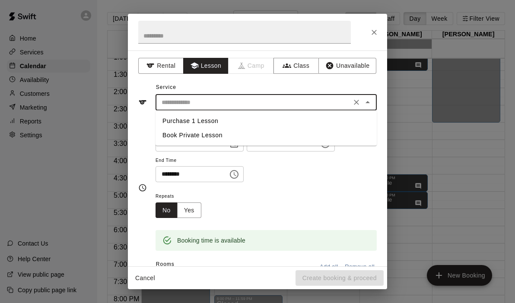
click at [229, 132] on li "Book Private Lesson" at bounding box center [266, 135] width 221 height 14
type input "**********"
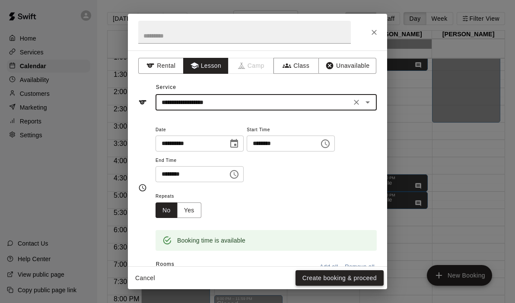
click at [332, 277] on button "Create booking & proceed" at bounding box center [340, 279] width 88 height 16
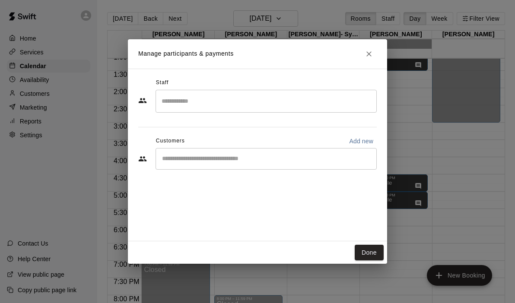
click at [269, 103] on input "Search staff" at bounding box center [267, 101] width 214 height 15
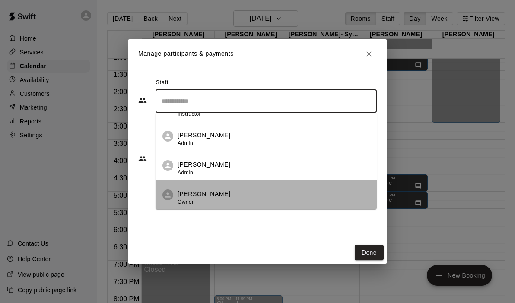
click at [243, 197] on div "[PERSON_NAME] Owner" at bounding box center [274, 198] width 192 height 17
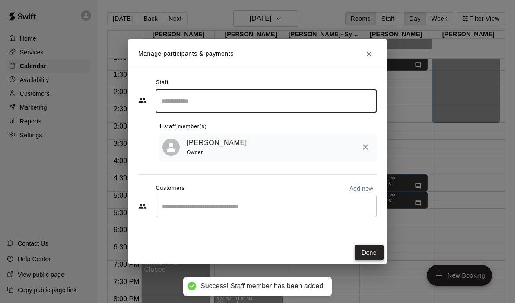
click at [370, 249] on button "Done" at bounding box center [369, 253] width 29 height 16
